Goal: Task Accomplishment & Management: Complete application form

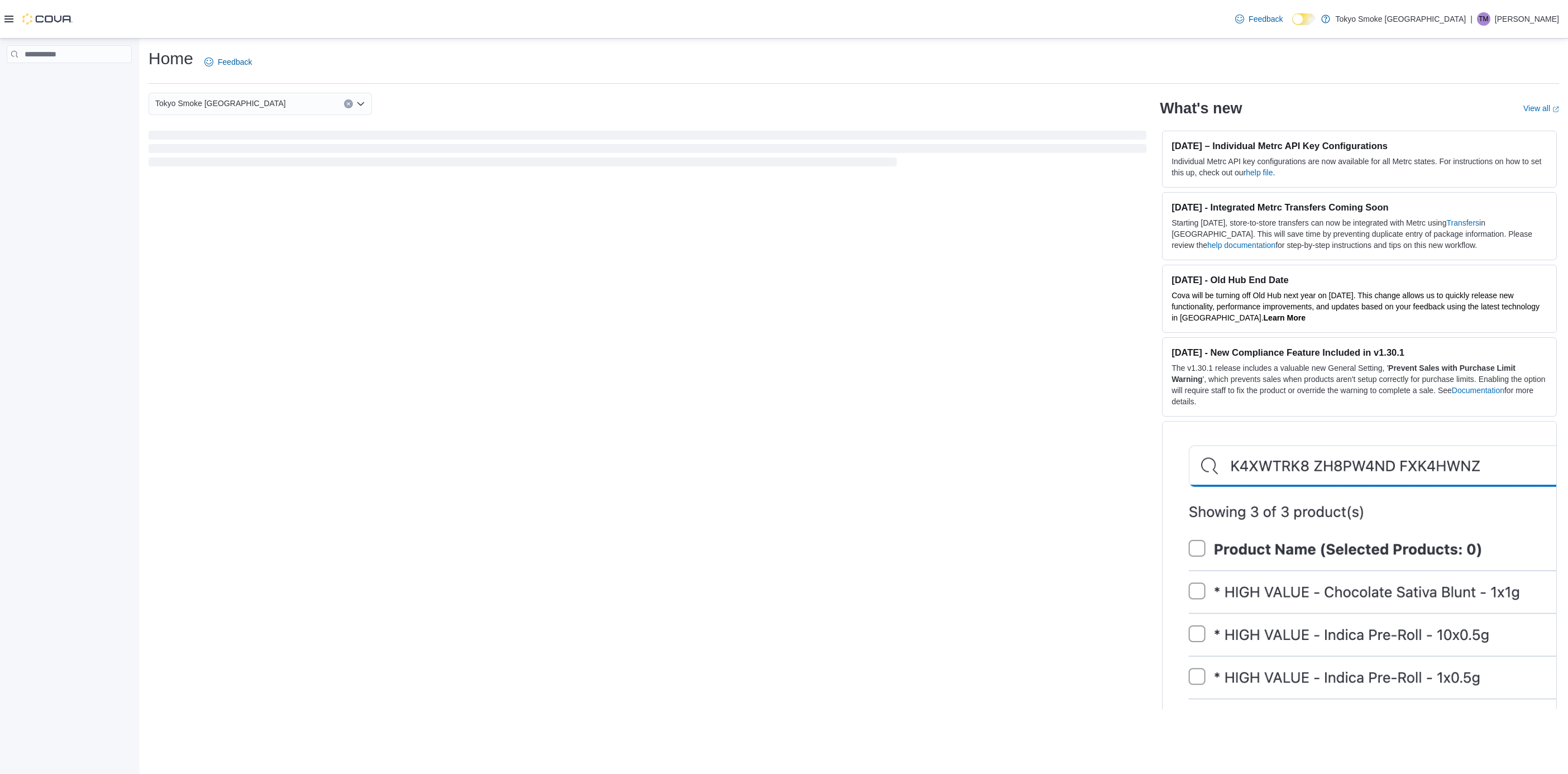
click at [1519, 8] on div "Feedback Dark Mode Tokyo Smoke [GEOGRAPHIC_DATA] | [PERSON_NAME]" at bounding box center [1395, 19] width 328 height 23
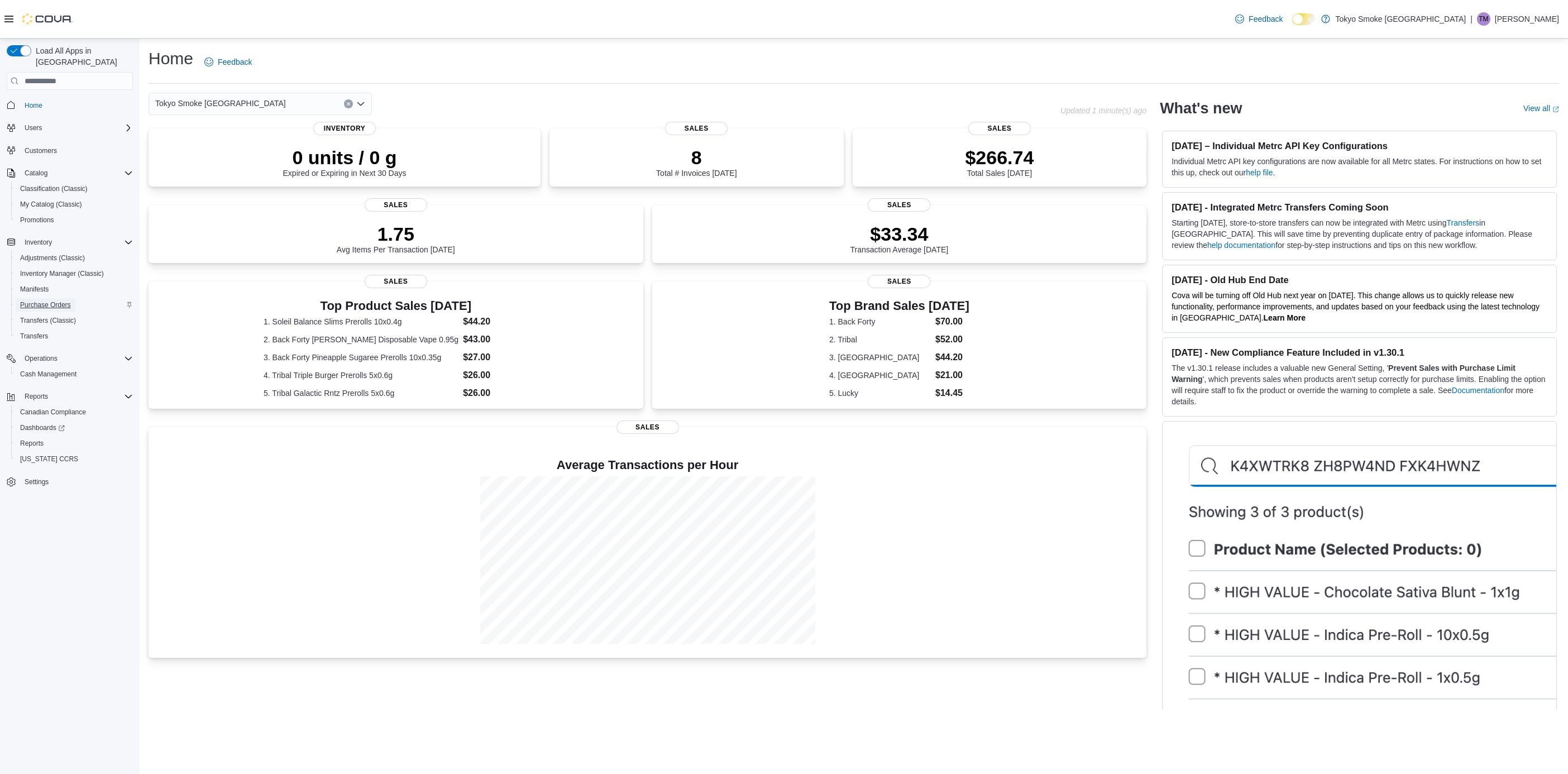
click at [52, 301] on span "Purchase Orders" at bounding box center [45, 305] width 51 height 9
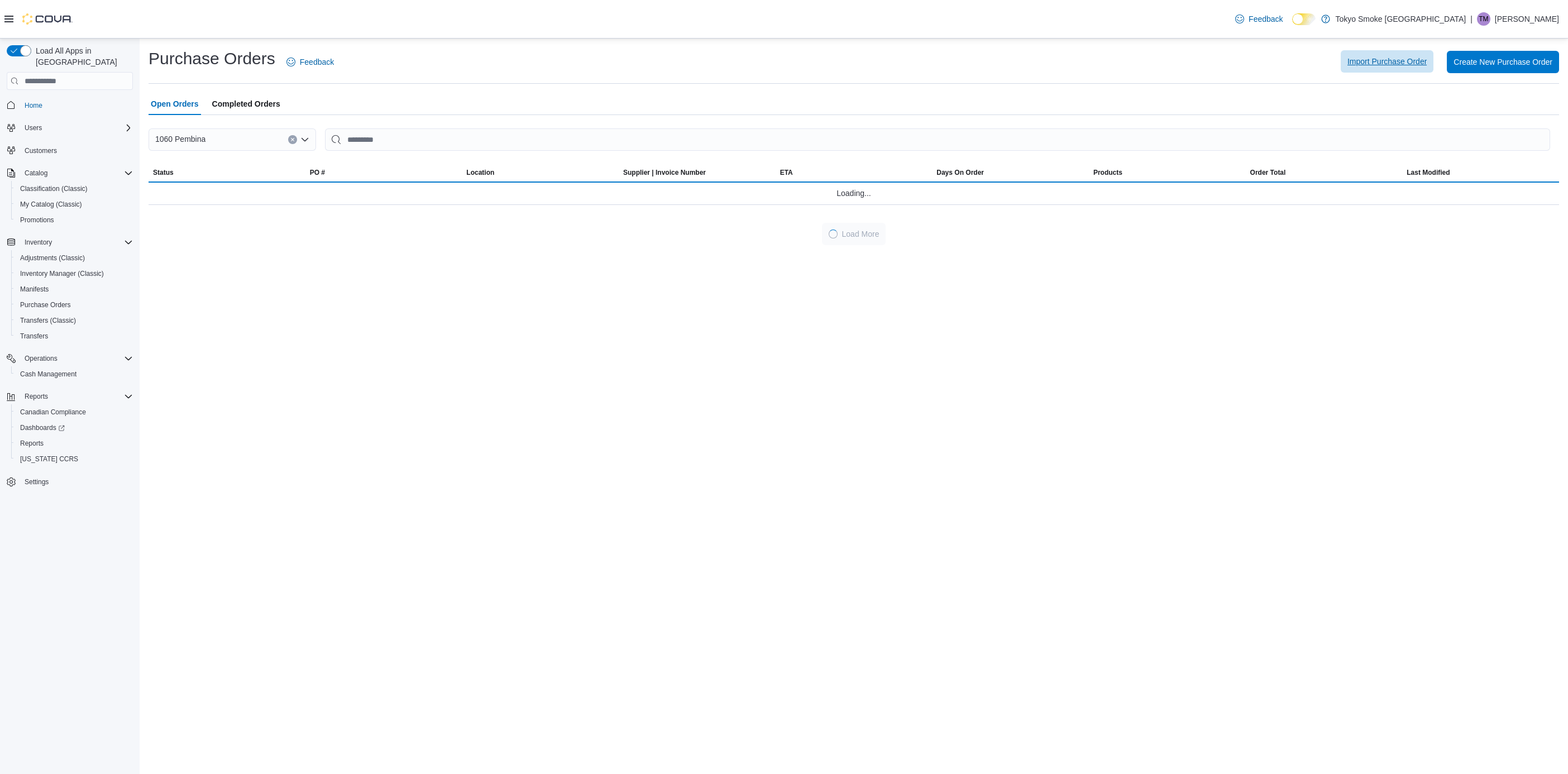
click at [1381, 65] on span "Import Purchase Order" at bounding box center [1387, 62] width 79 height 11
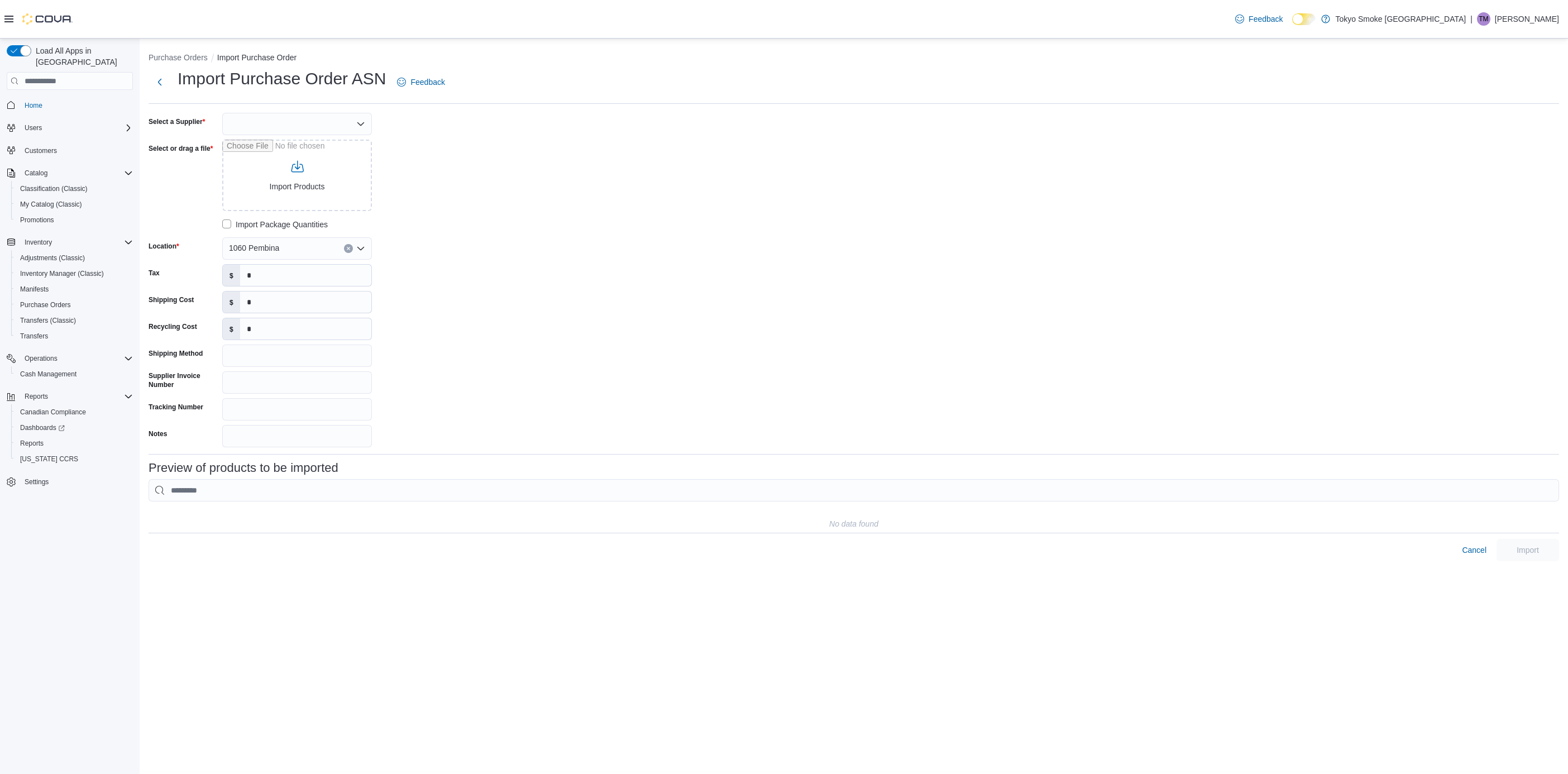
click at [296, 121] on div at bounding box center [297, 124] width 150 height 23
type input "****"
click at [313, 372] on input "Supplier Invoice Number" at bounding box center [297, 382] width 150 height 23
paste input "*******"
type input "*******"
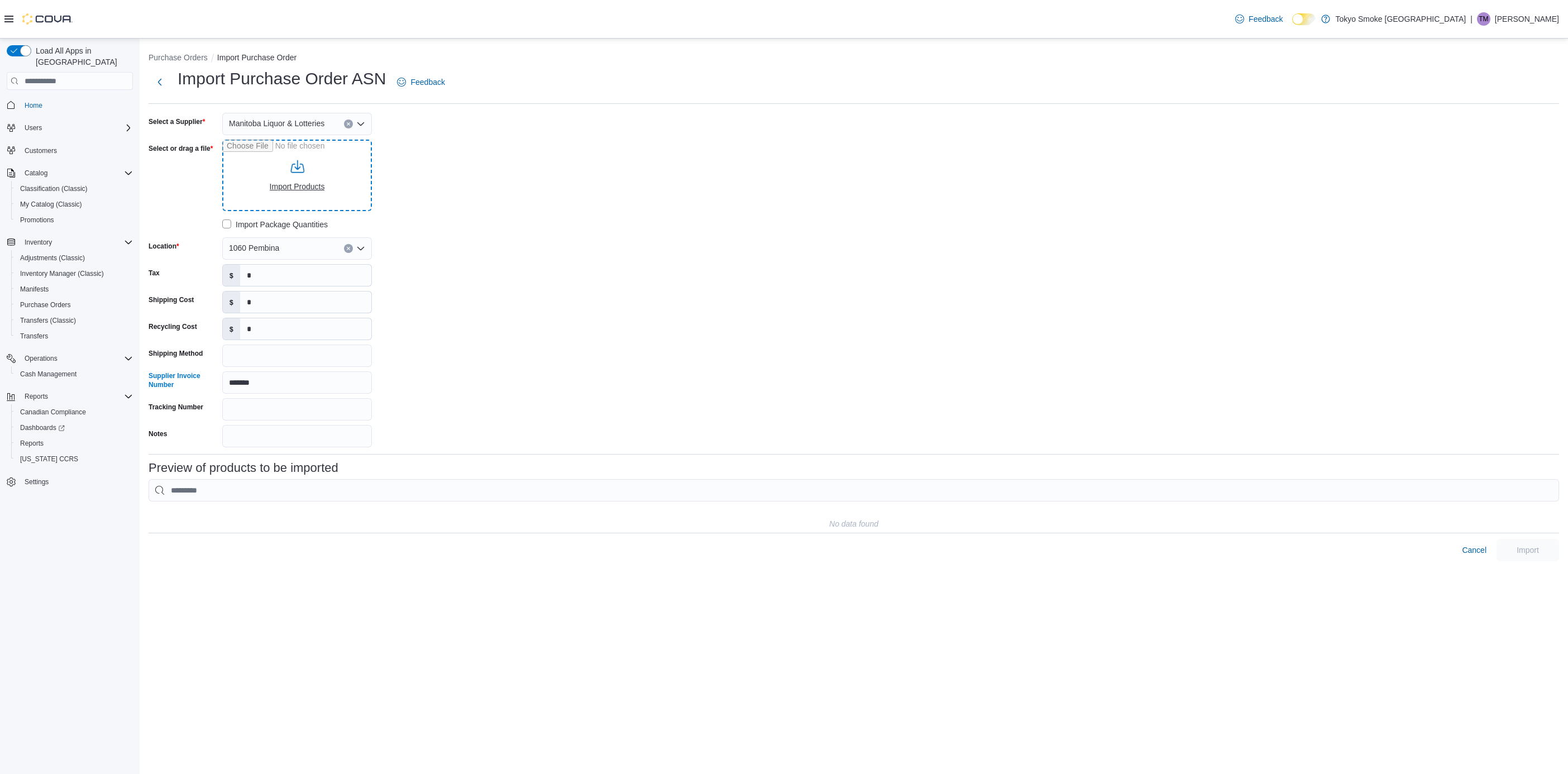
click at [300, 175] on input "Select or drag a file" at bounding box center [297, 175] width 150 height 71
type input "**********"
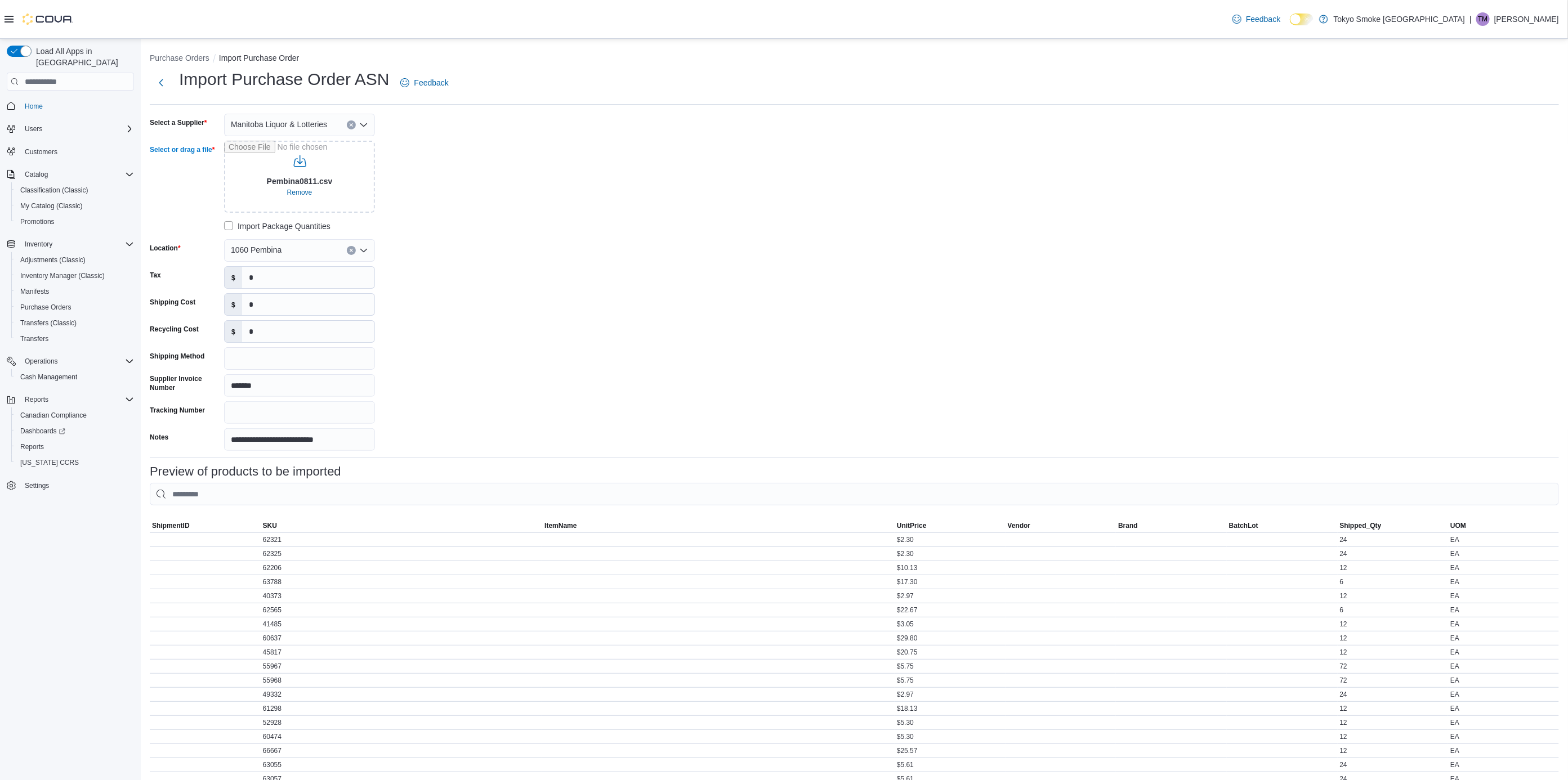
drag, startPoint x: 1563, startPoint y: 406, endPoint x: 1569, endPoint y: 433, distance: 27.7
click at [1568, 433] on html "**********" at bounding box center [784, 390] width 1568 height 780
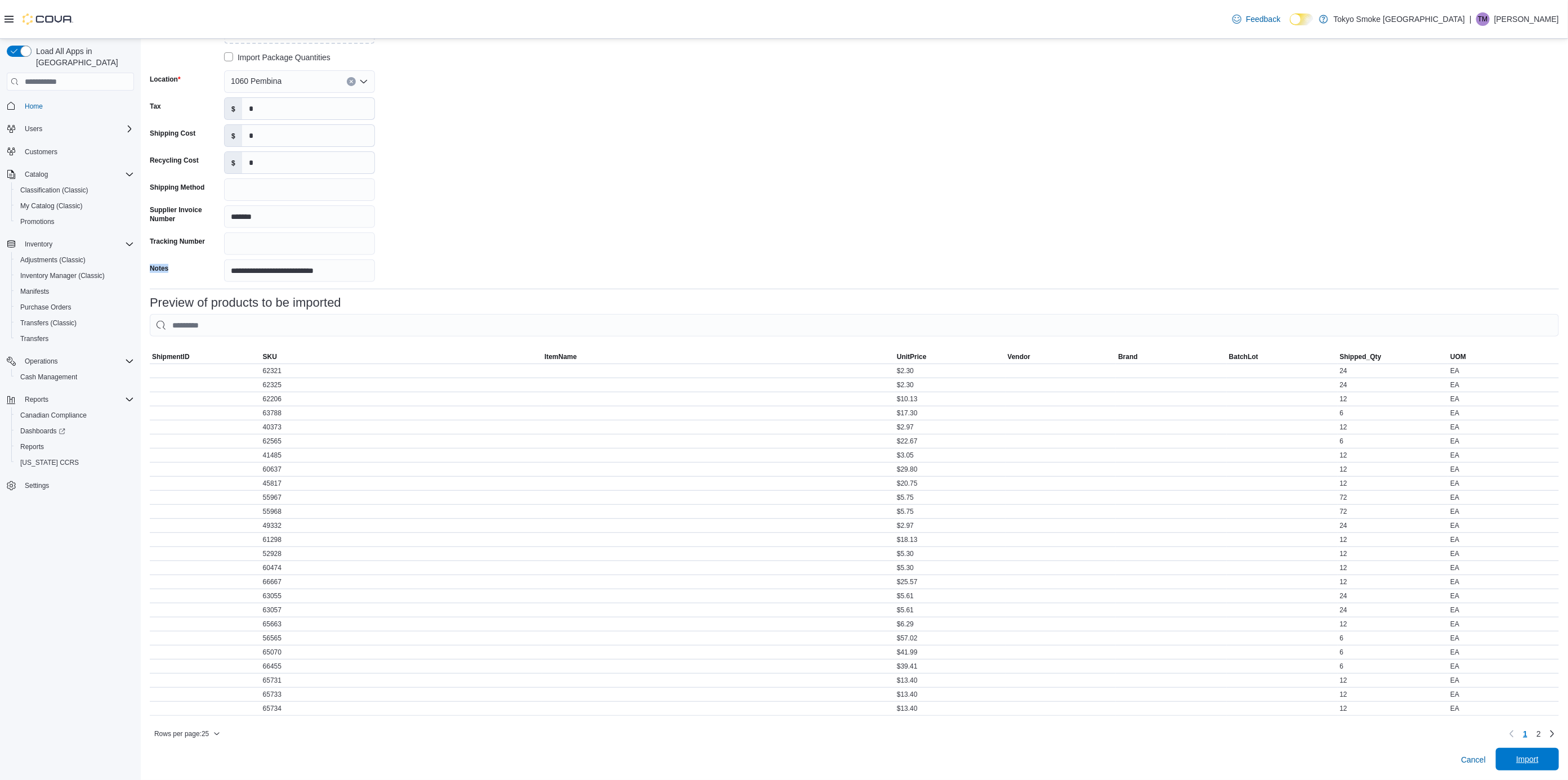
click at [1527, 766] on span "Import" at bounding box center [1527, 759] width 50 height 23
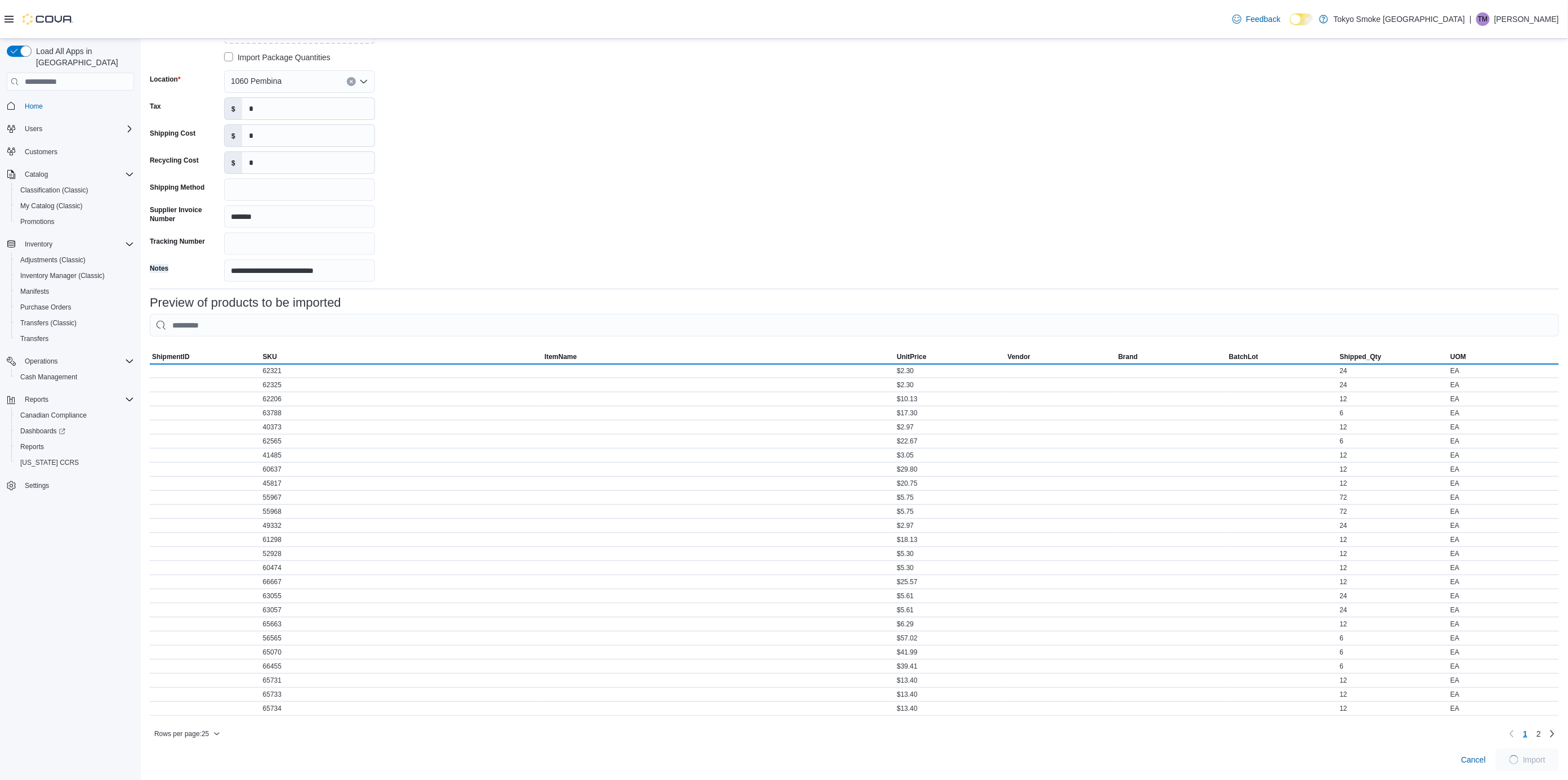
scroll to position [0, 0]
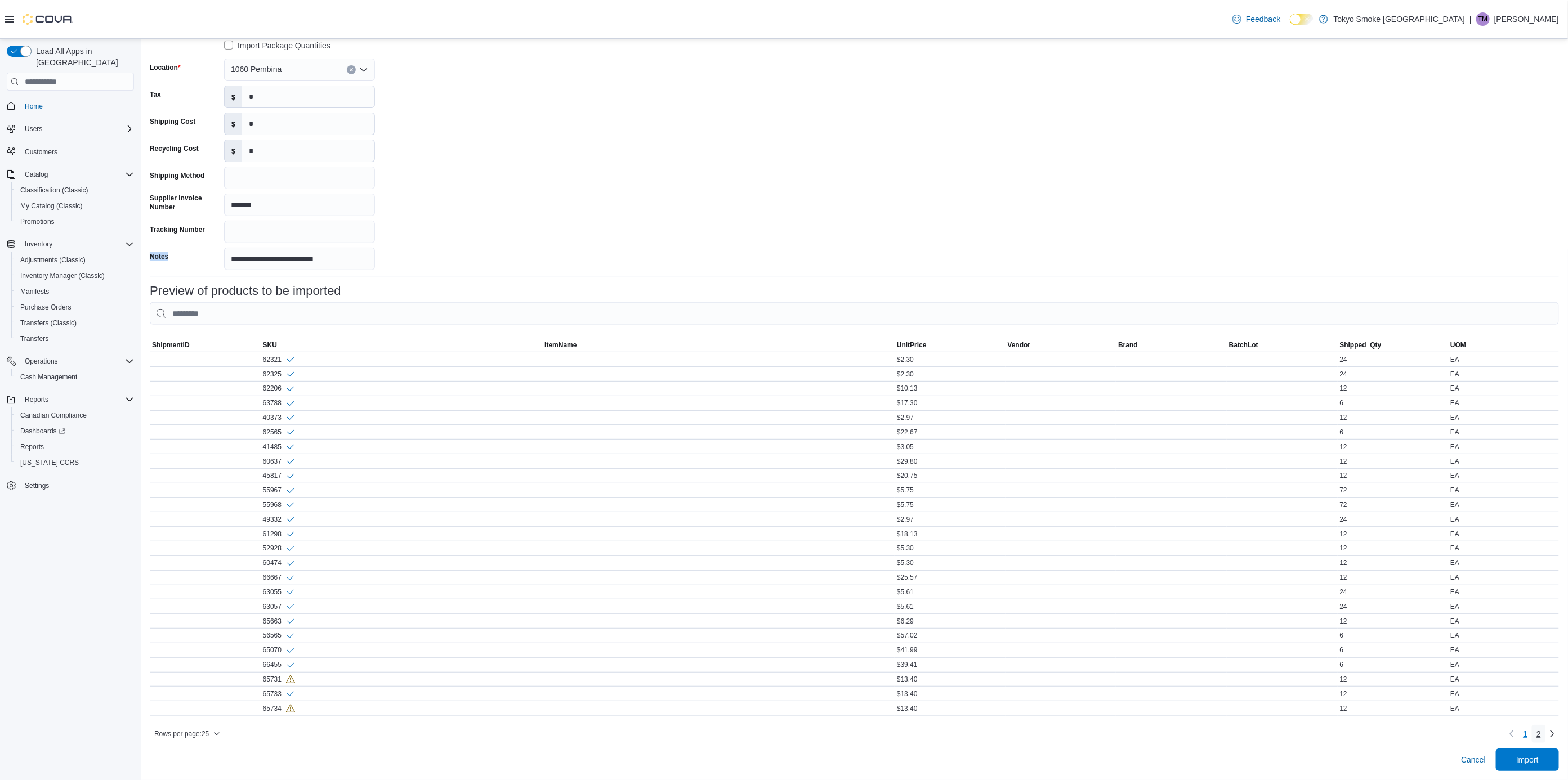
click at [1545, 742] on link "2" at bounding box center [1539, 734] width 14 height 18
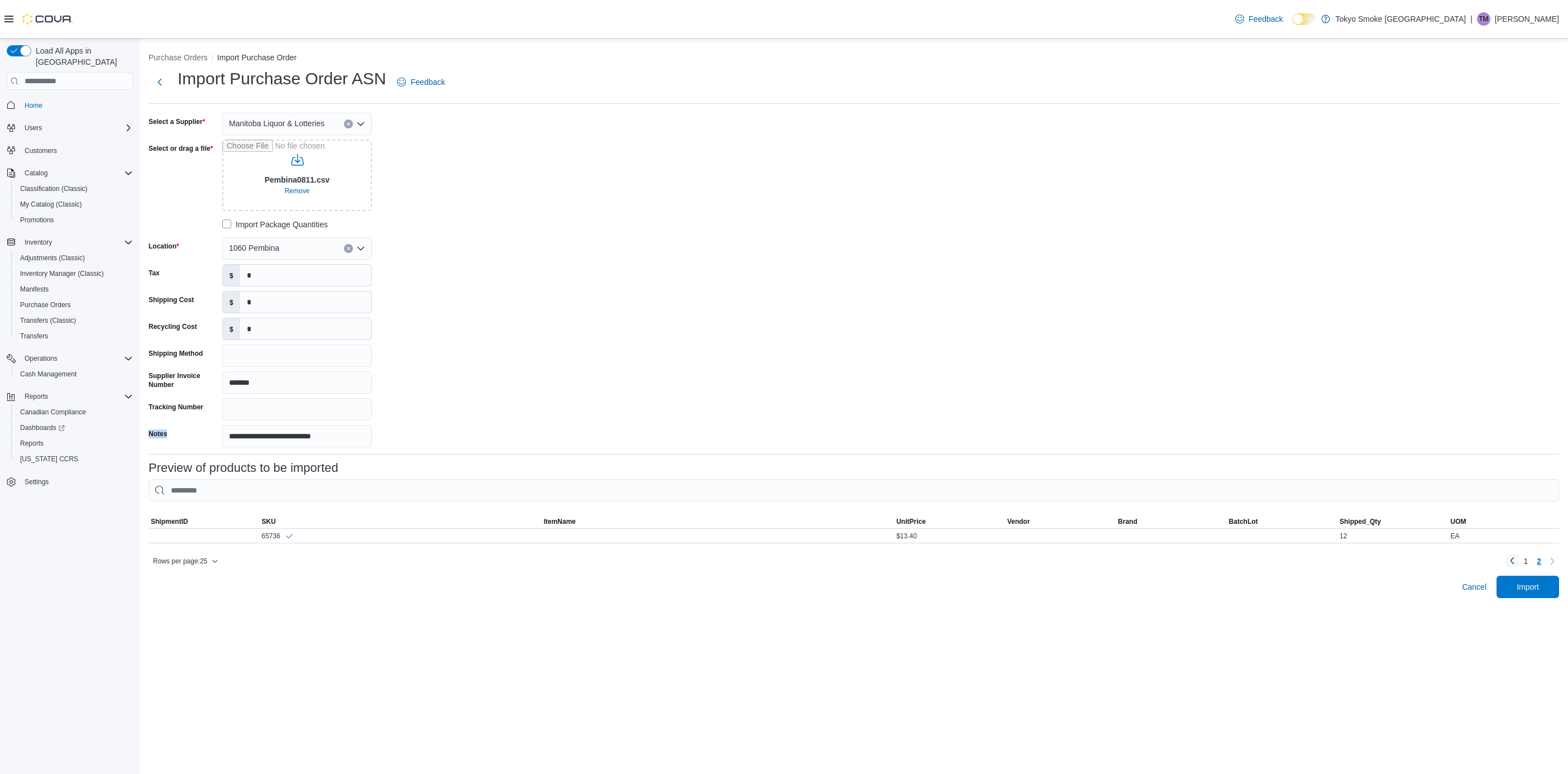
click at [1510, 568] on link "Previous page" at bounding box center [1512, 561] width 13 height 13
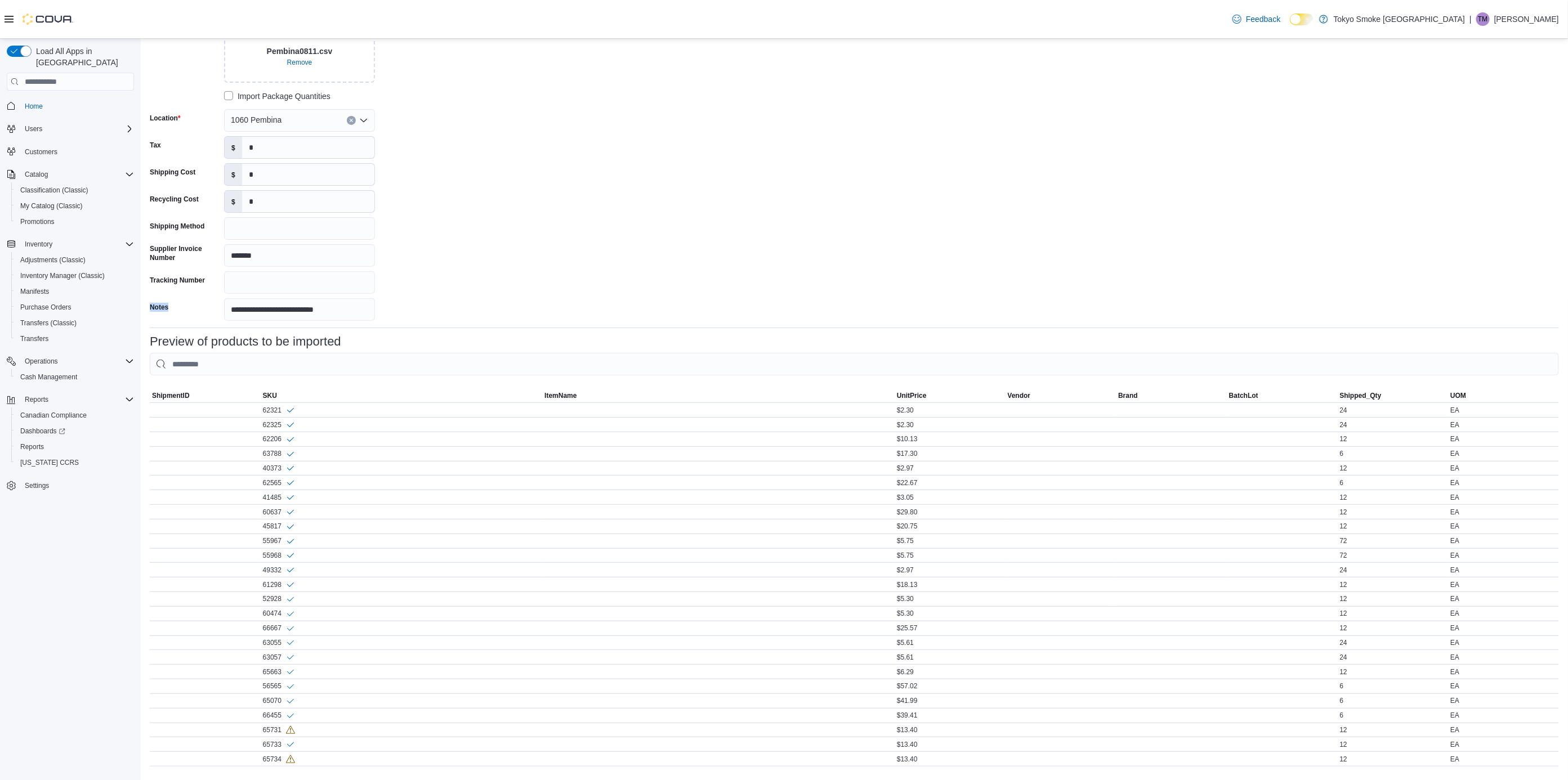
scroll to position [196, 0]
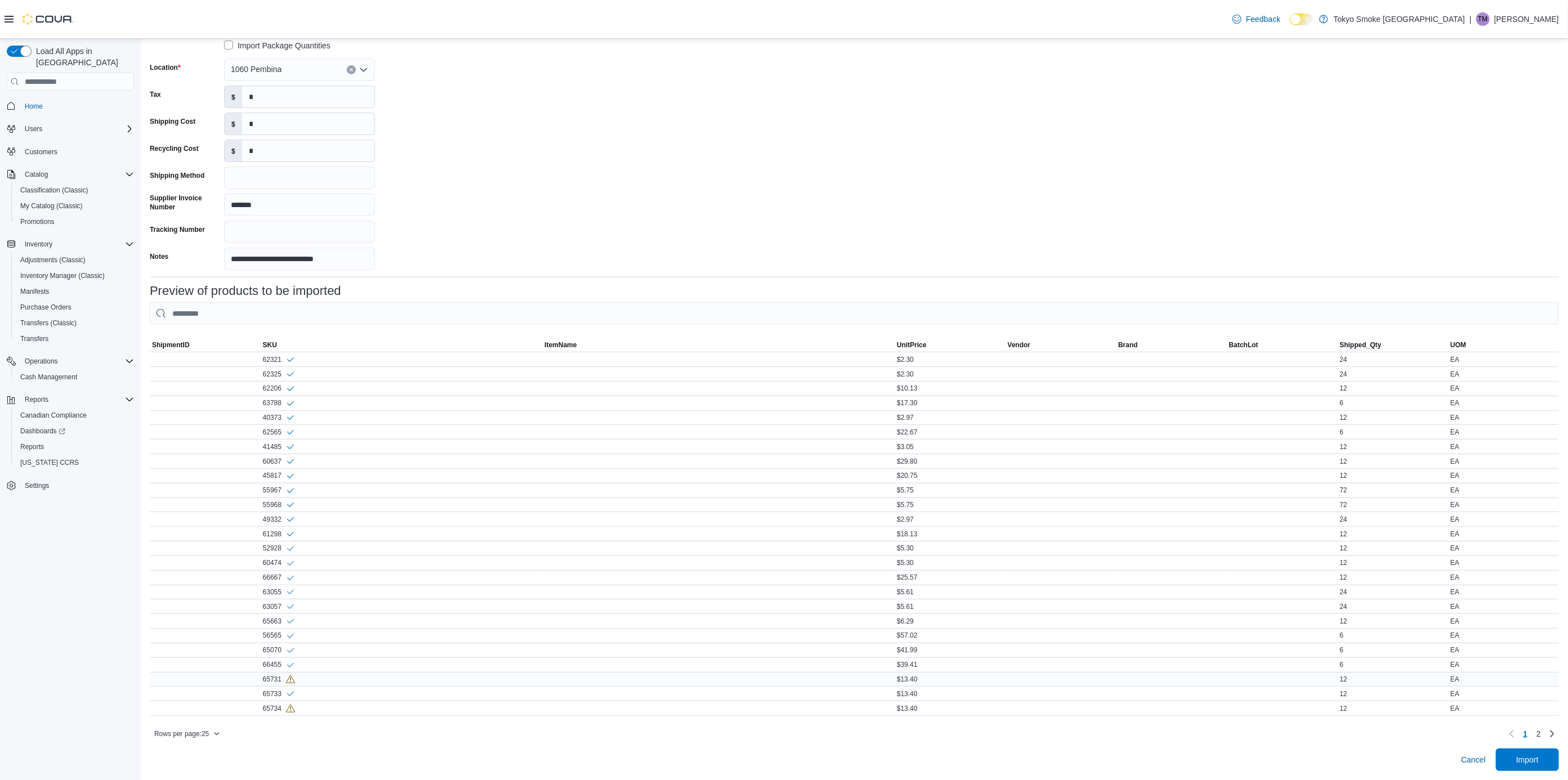
click at [272, 675] on div "65731" at bounding box center [279, 680] width 32 height 10
copy div "65731"
click at [261, 701] on div "65734" at bounding box center [402, 708] width 282 height 14
click at [272, 704] on div "65734" at bounding box center [279, 709] width 32 height 10
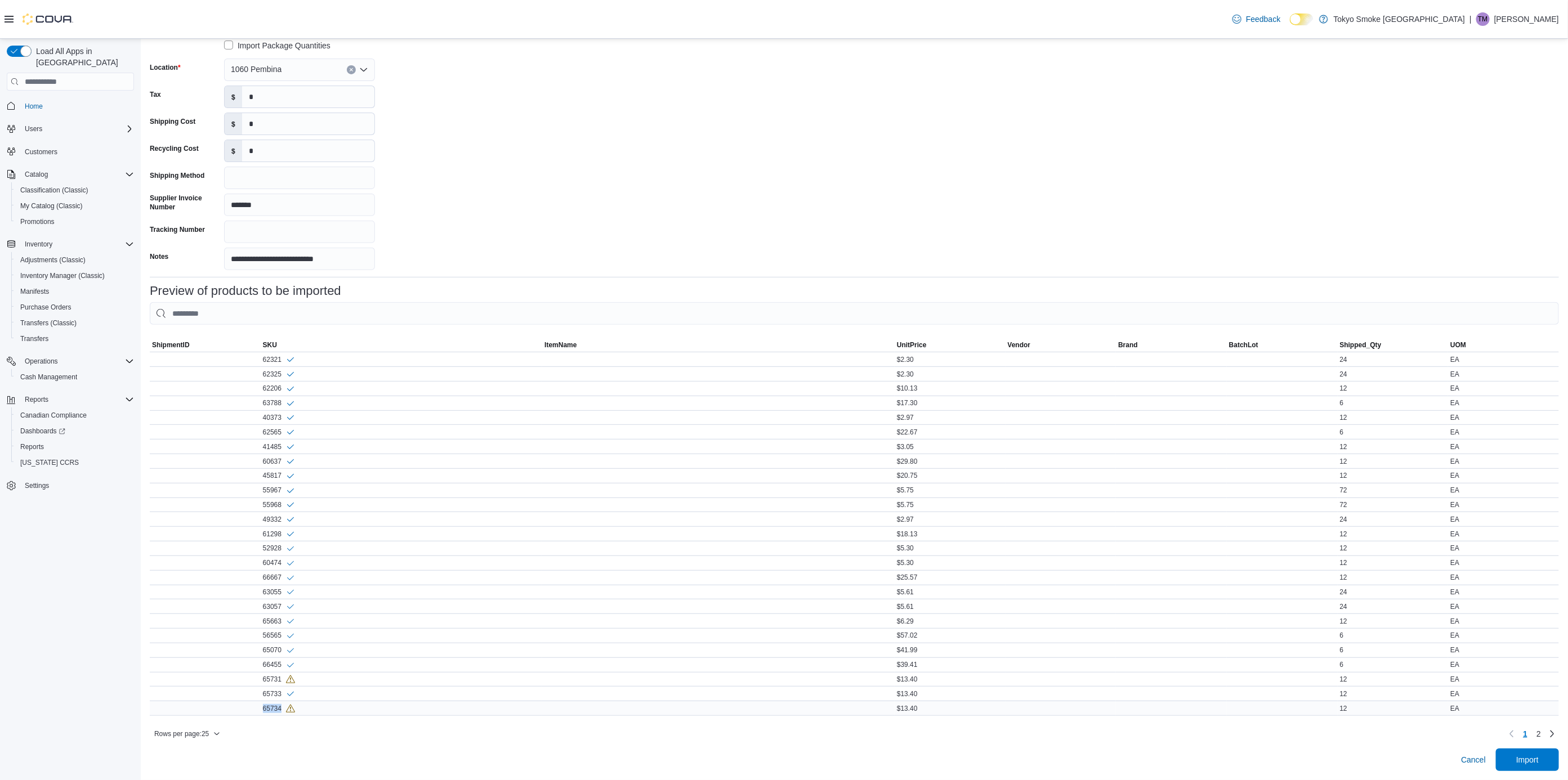
click at [272, 704] on div "65734" at bounding box center [279, 709] width 32 height 10
copy div "65734"
click at [1539, 757] on span "Import" at bounding box center [1527, 759] width 23 height 11
click at [1546, 725] on button "Dismiss toast" at bounding box center [1543, 724] width 14 height 14
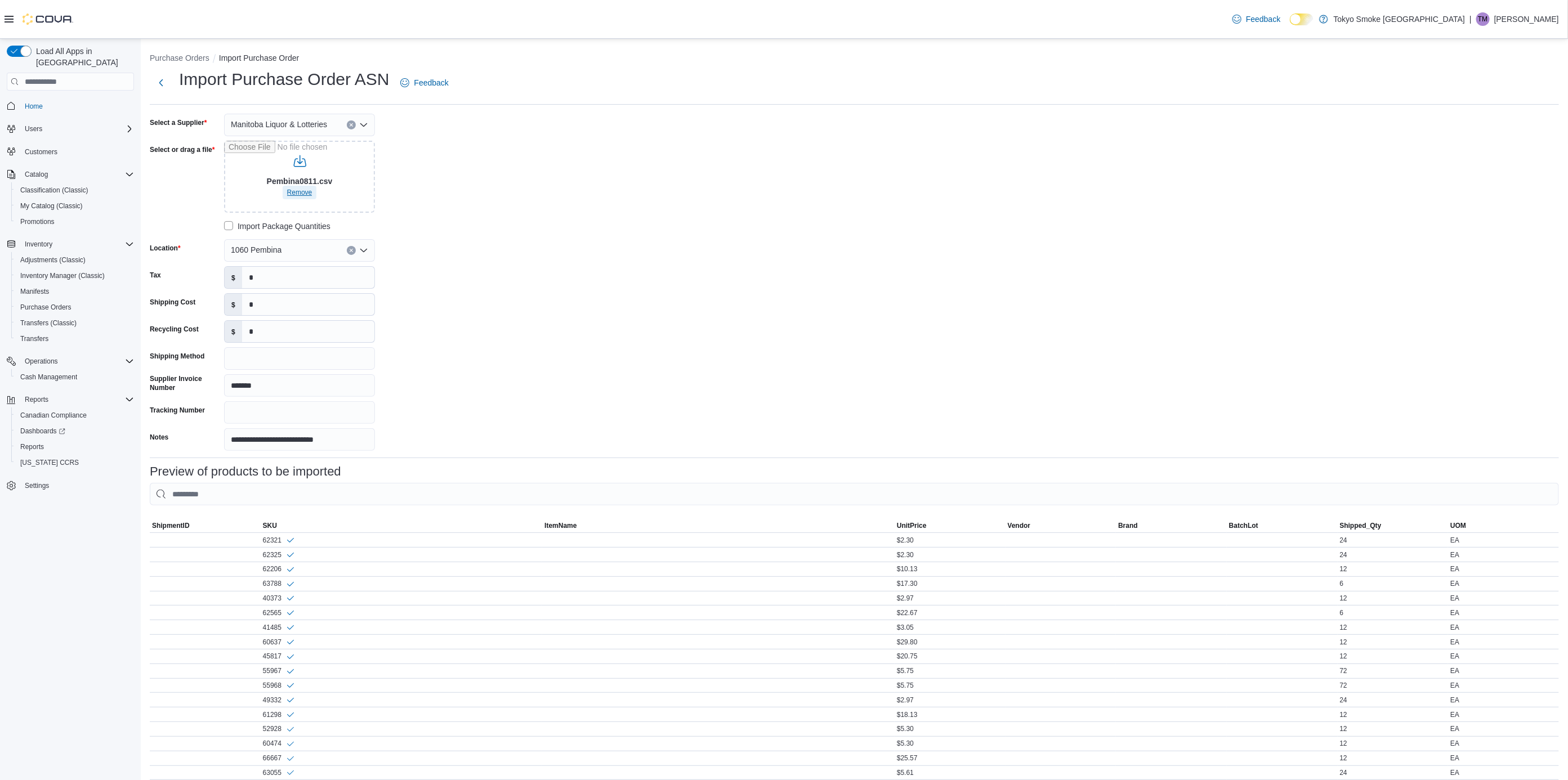
click at [301, 198] on span "Remove" at bounding box center [299, 193] width 25 height 14
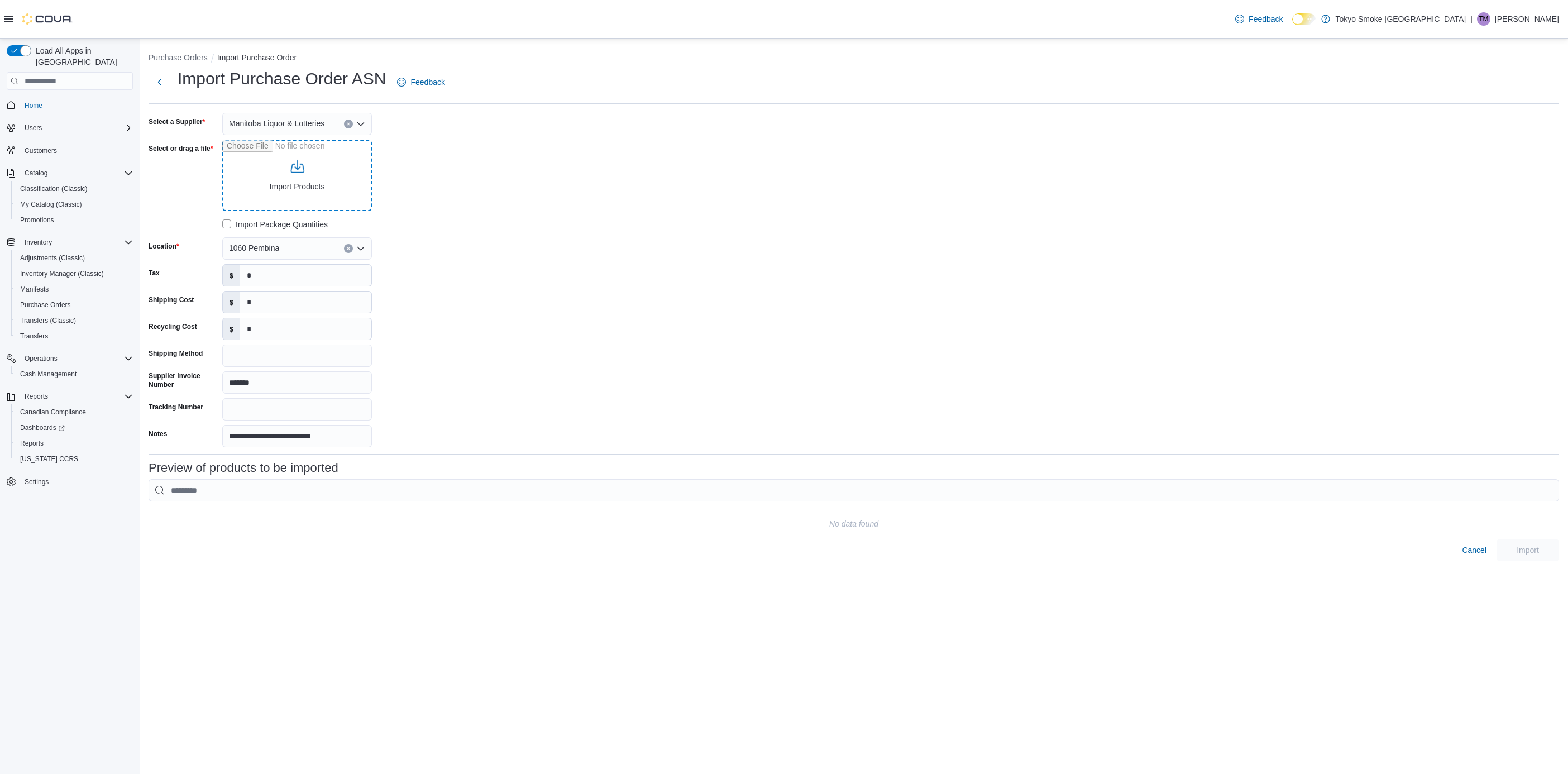
click at [298, 192] on input "Select or drag a file" at bounding box center [297, 175] width 150 height 71
type input "**********"
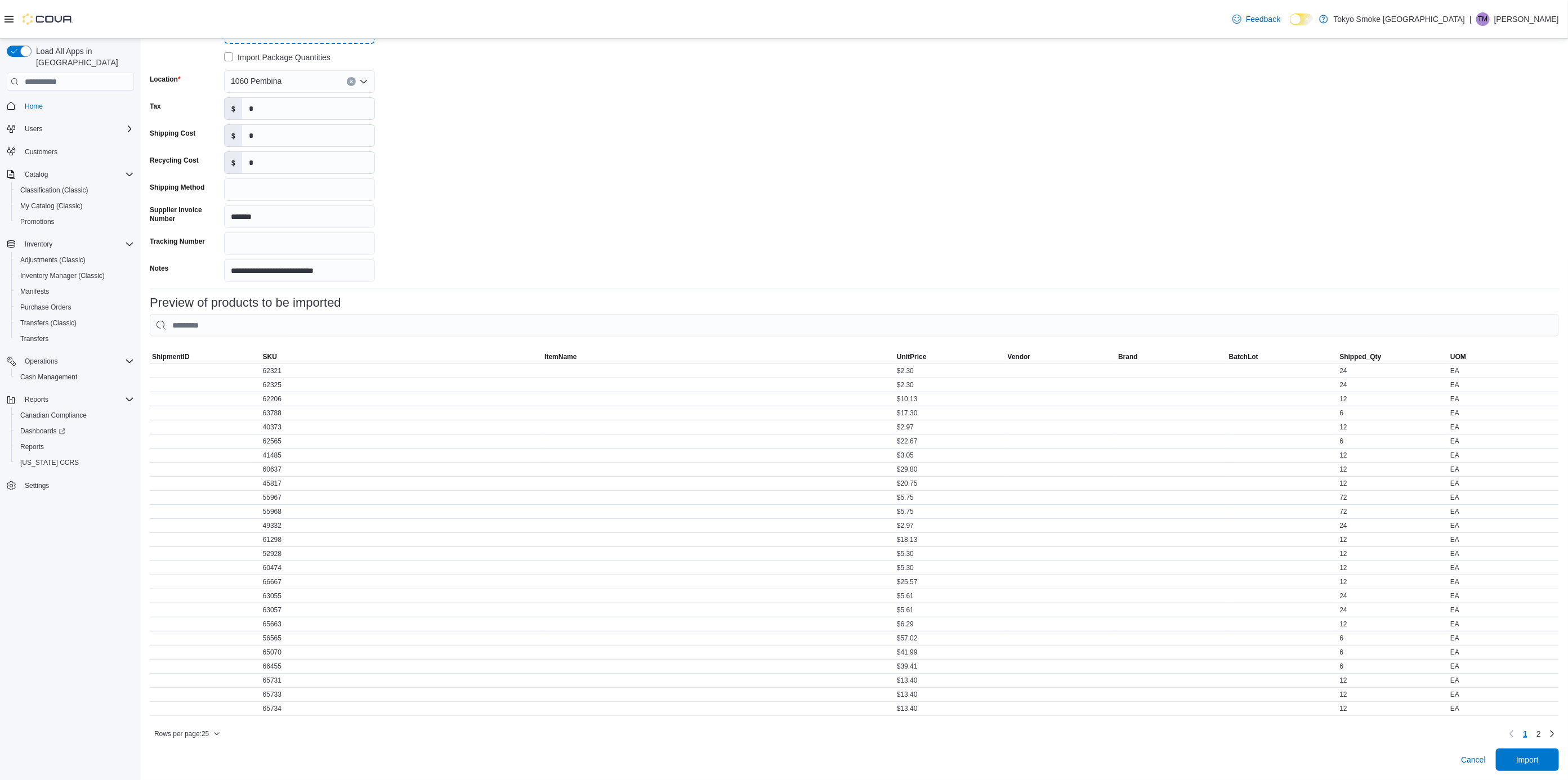
scroll to position [188, 0]
click at [1552, 762] on span "Import" at bounding box center [1527, 759] width 50 height 23
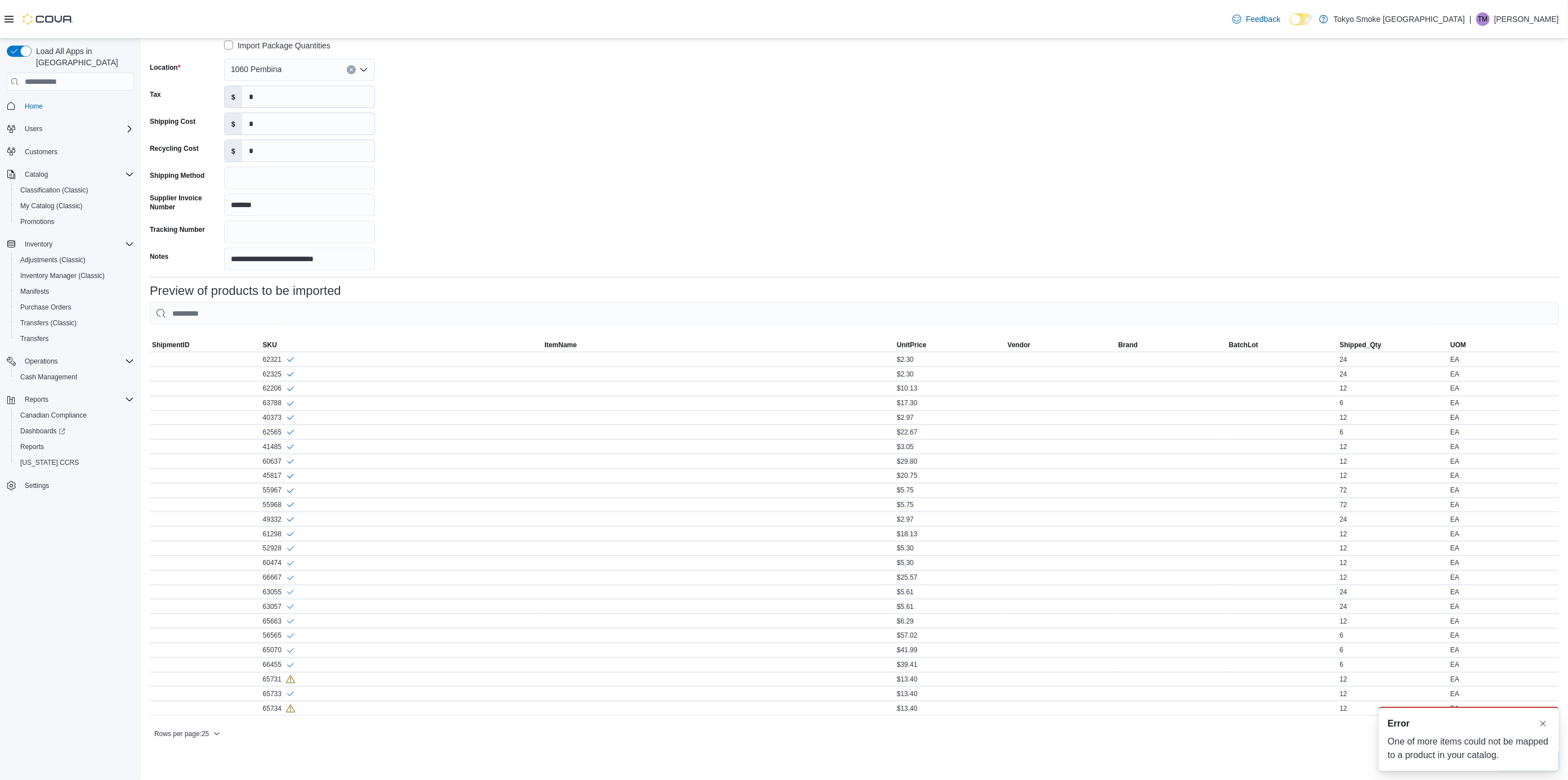
scroll to position [0, 0]
click at [1552, 768] on span "Import" at bounding box center [1527, 759] width 50 height 23
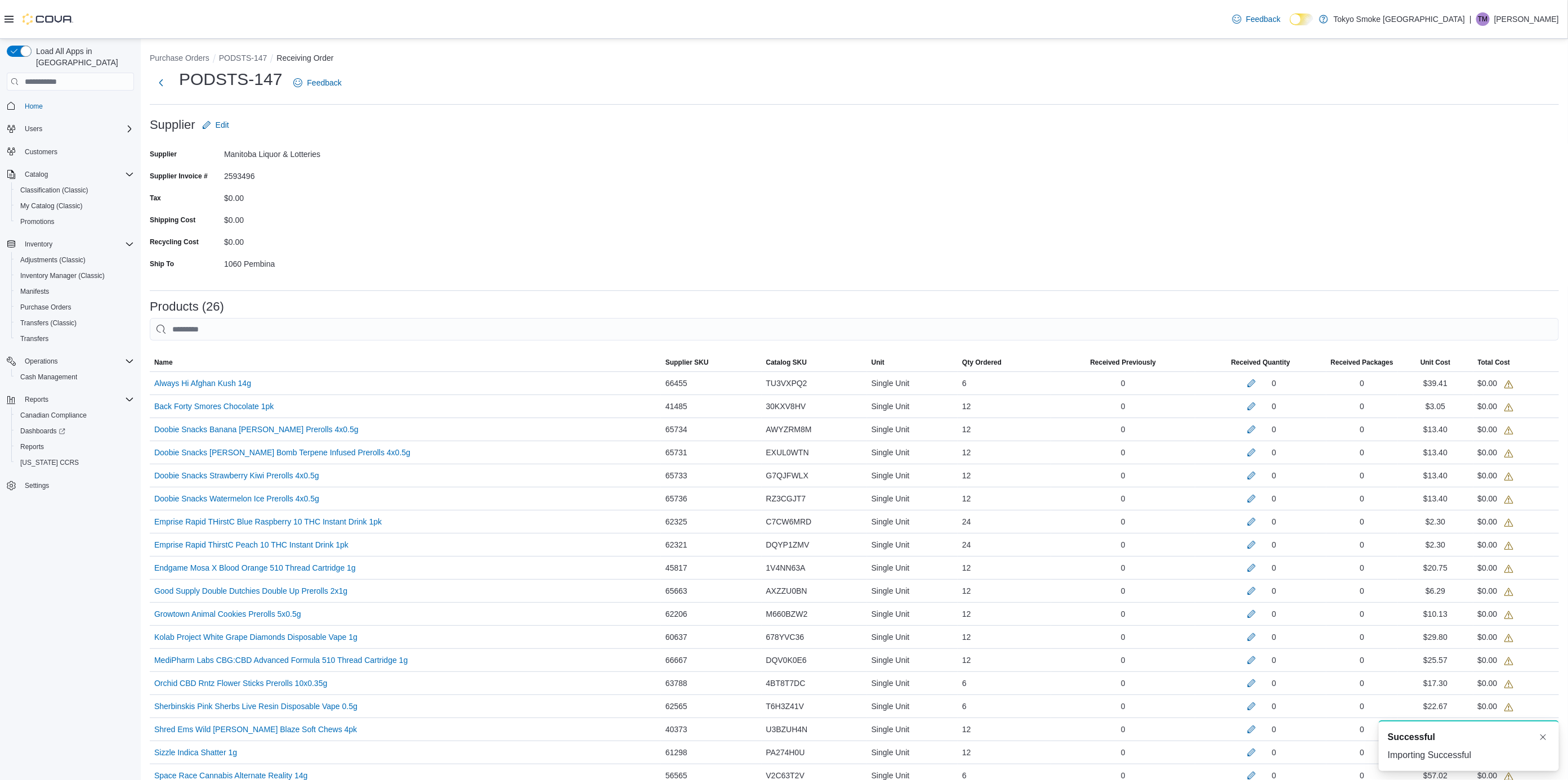
click at [227, 79] on h1 "PODSTS-147" at bounding box center [231, 79] width 103 height 23
click at [227, 80] on h1 "PODSTS-147" at bounding box center [231, 79] width 103 height 23
copy div "PODSTS-147"
click at [1537, 14] on p "[PERSON_NAME]" at bounding box center [1526, 19] width 64 height 14
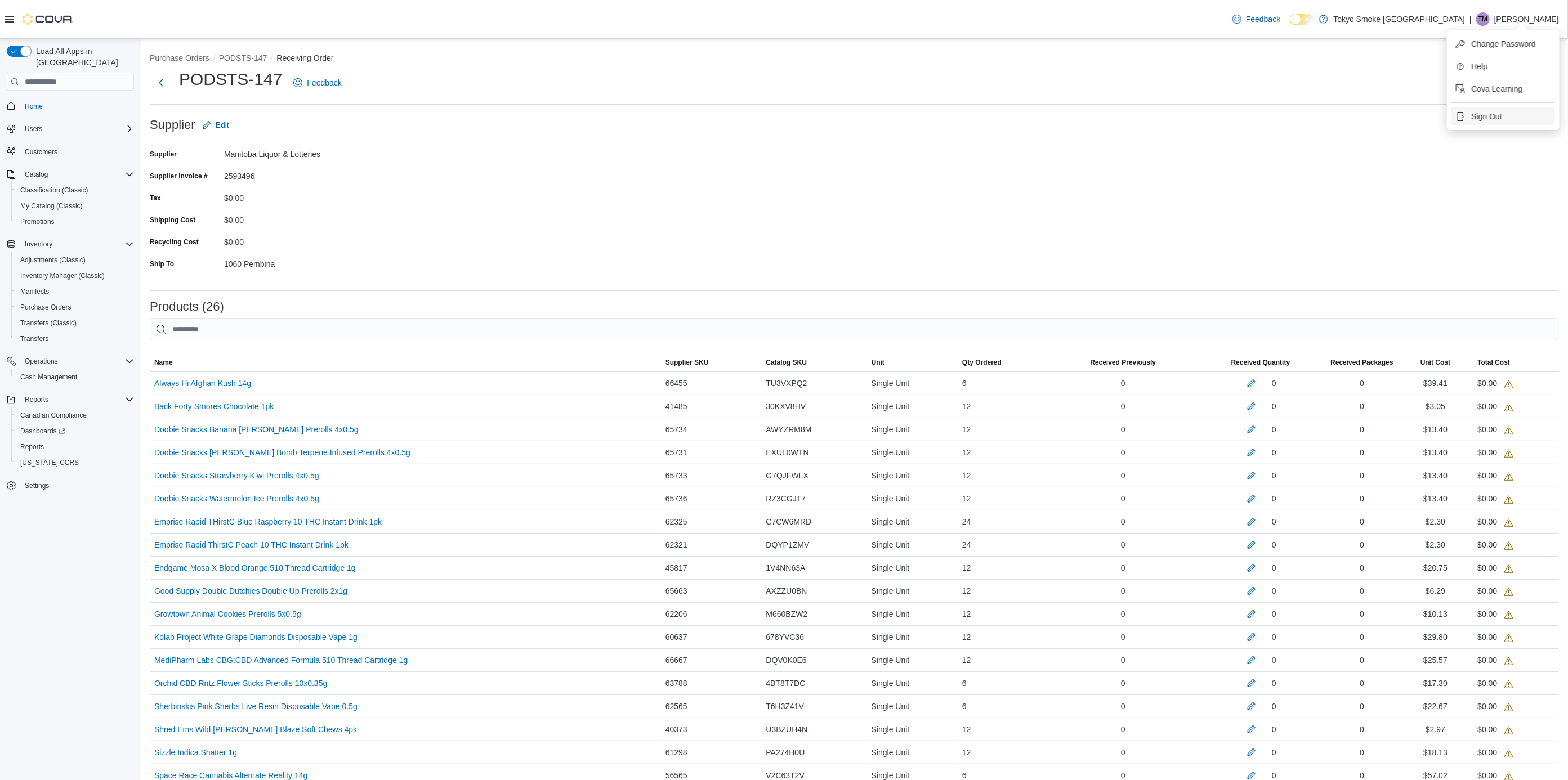
click at [1494, 114] on span "Sign Out" at bounding box center [1487, 117] width 31 height 11
